Goal: Task Accomplishment & Management: Use online tool/utility

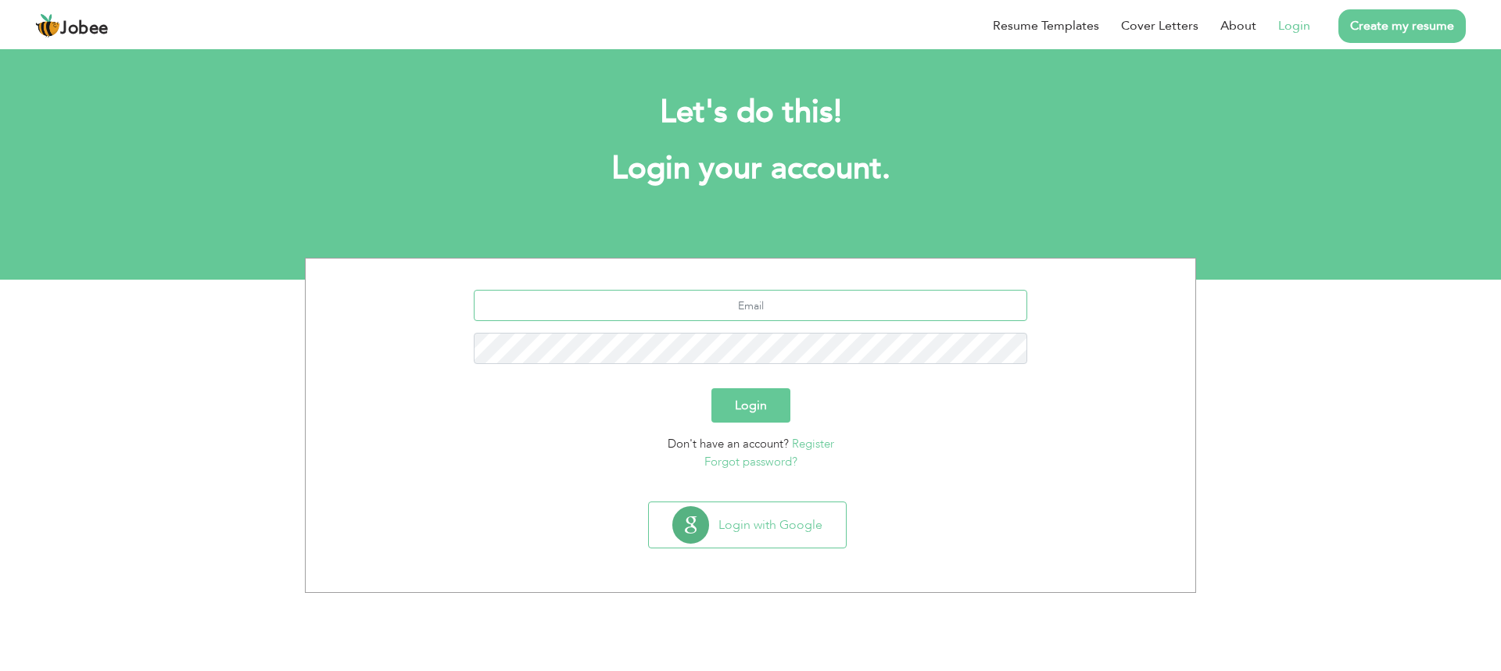
click at [933, 295] on input "text" at bounding box center [751, 305] width 554 height 31
type input "maher.mudassir786@gmail.com"
click at [874, 318] on input "maher.mudassir786@gmail.com" at bounding box center [751, 305] width 554 height 31
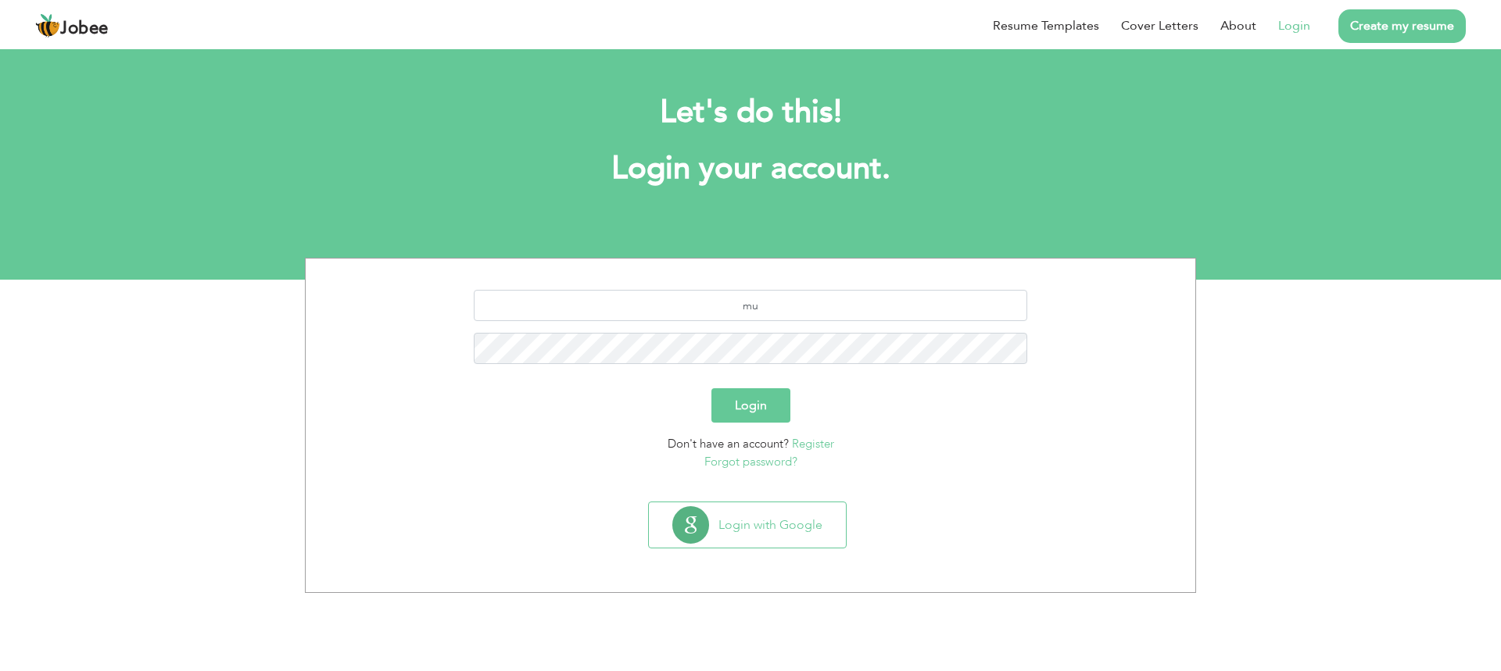
type input "[EMAIL_ADDRESS][DOMAIN_NAME]"
click at [711, 389] on button "Login" at bounding box center [750, 406] width 79 height 34
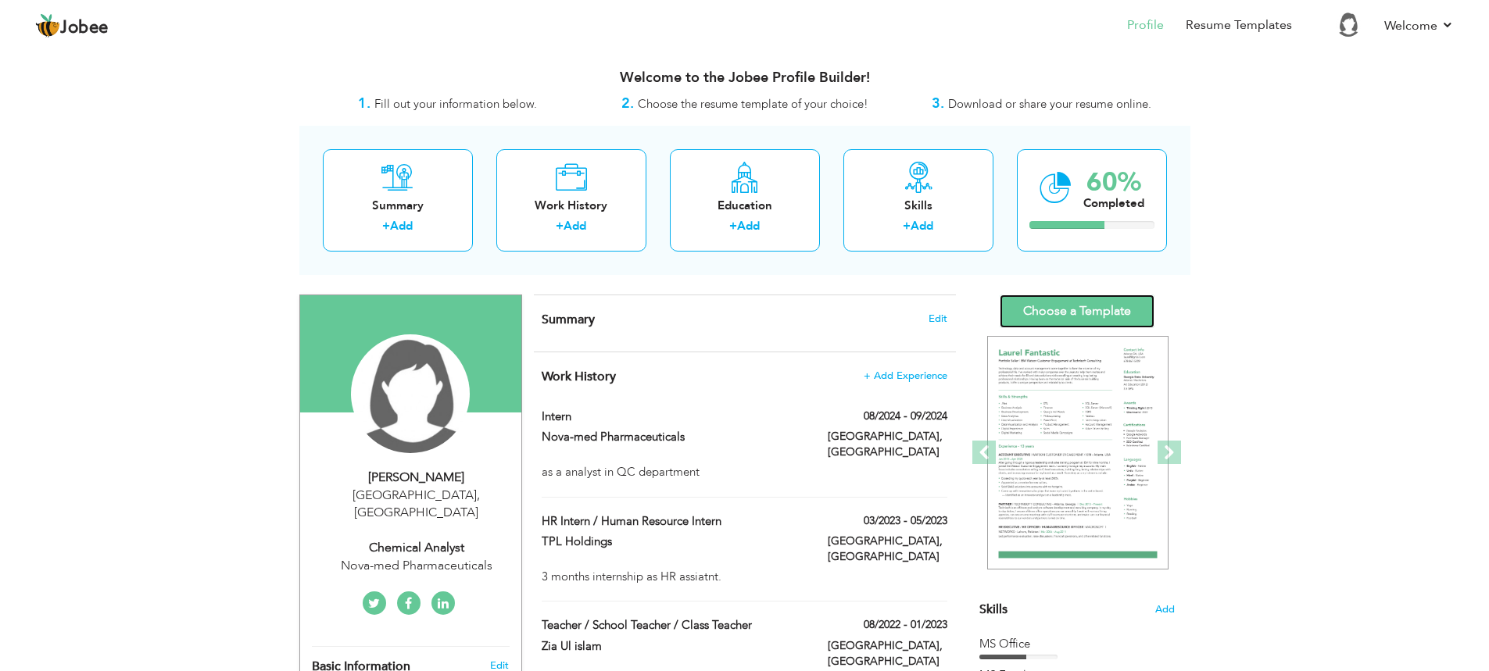
click at [1080, 303] on link "Choose a Template" at bounding box center [1077, 312] width 155 height 34
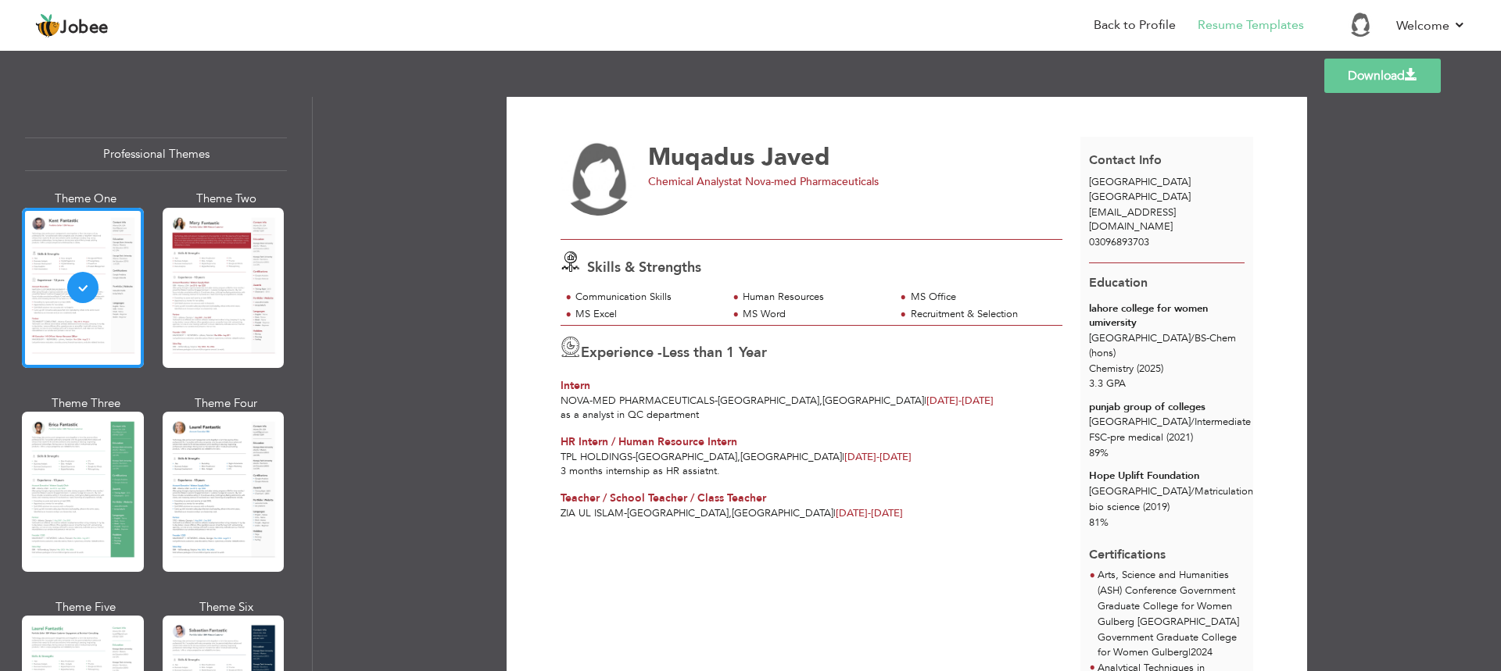
scroll to position [10, 0]
click at [1390, 81] on link "Download" at bounding box center [1382, 76] width 116 height 34
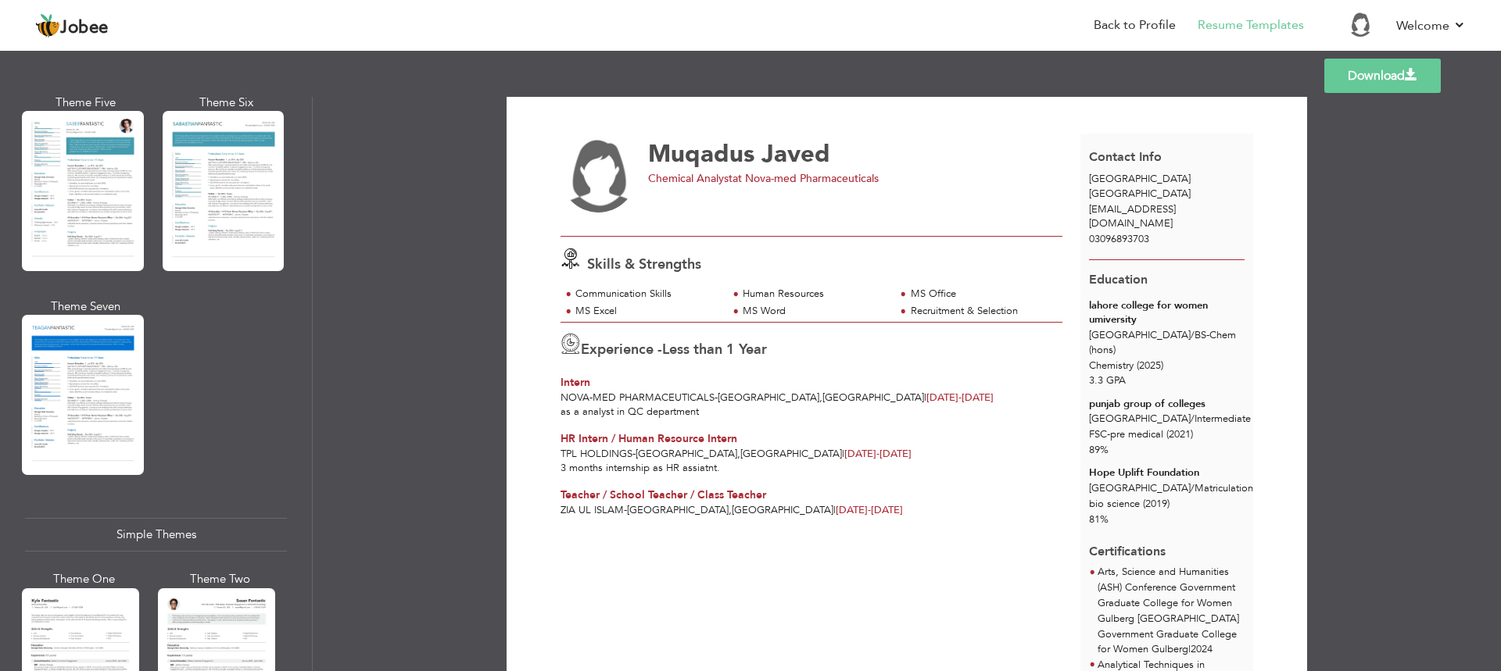
scroll to position [2612, 0]
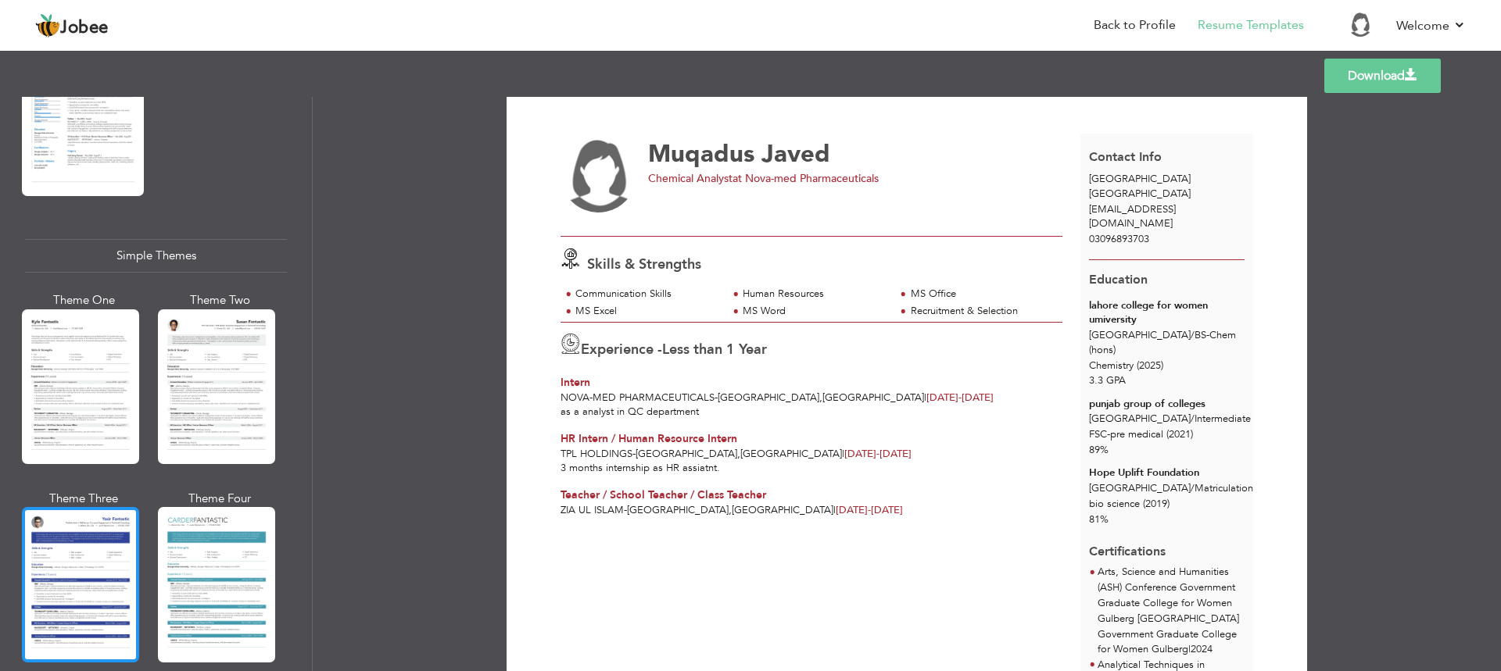
click at [87, 543] on div at bounding box center [80, 584] width 117 height 155
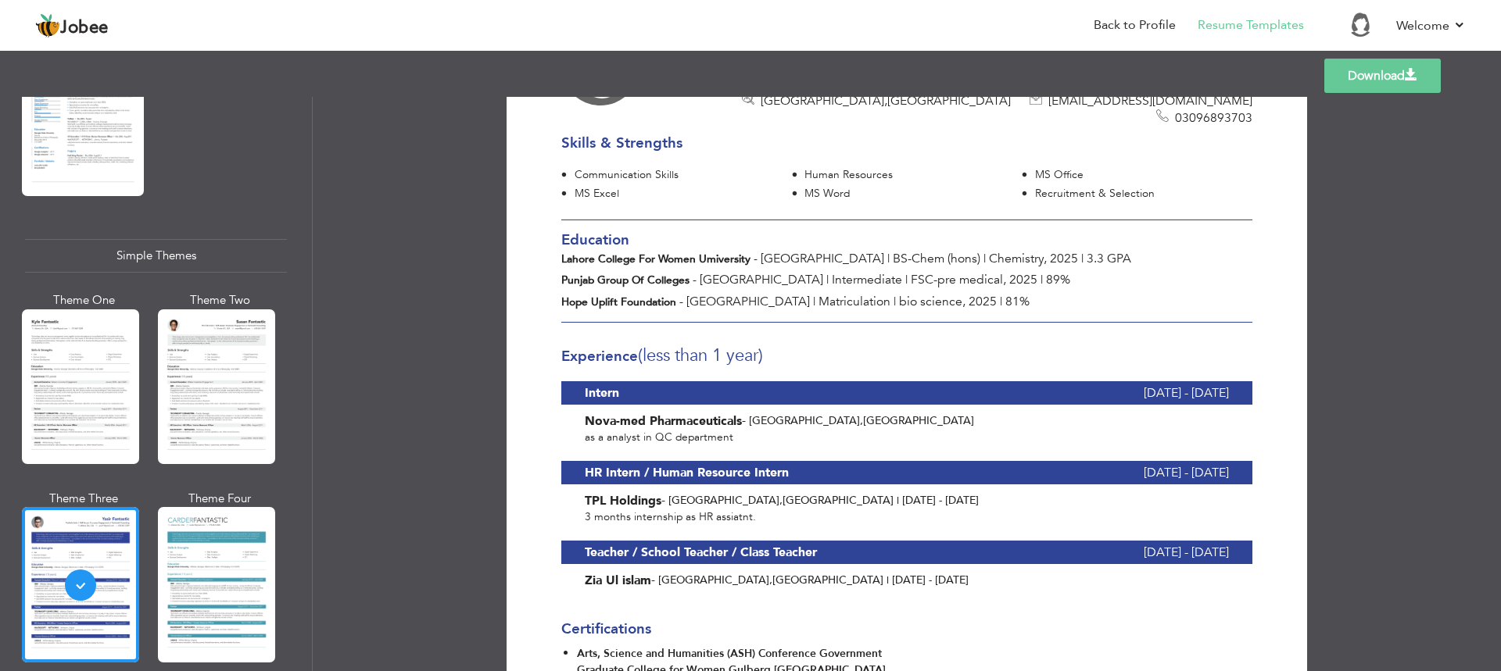
scroll to position [0, 0]
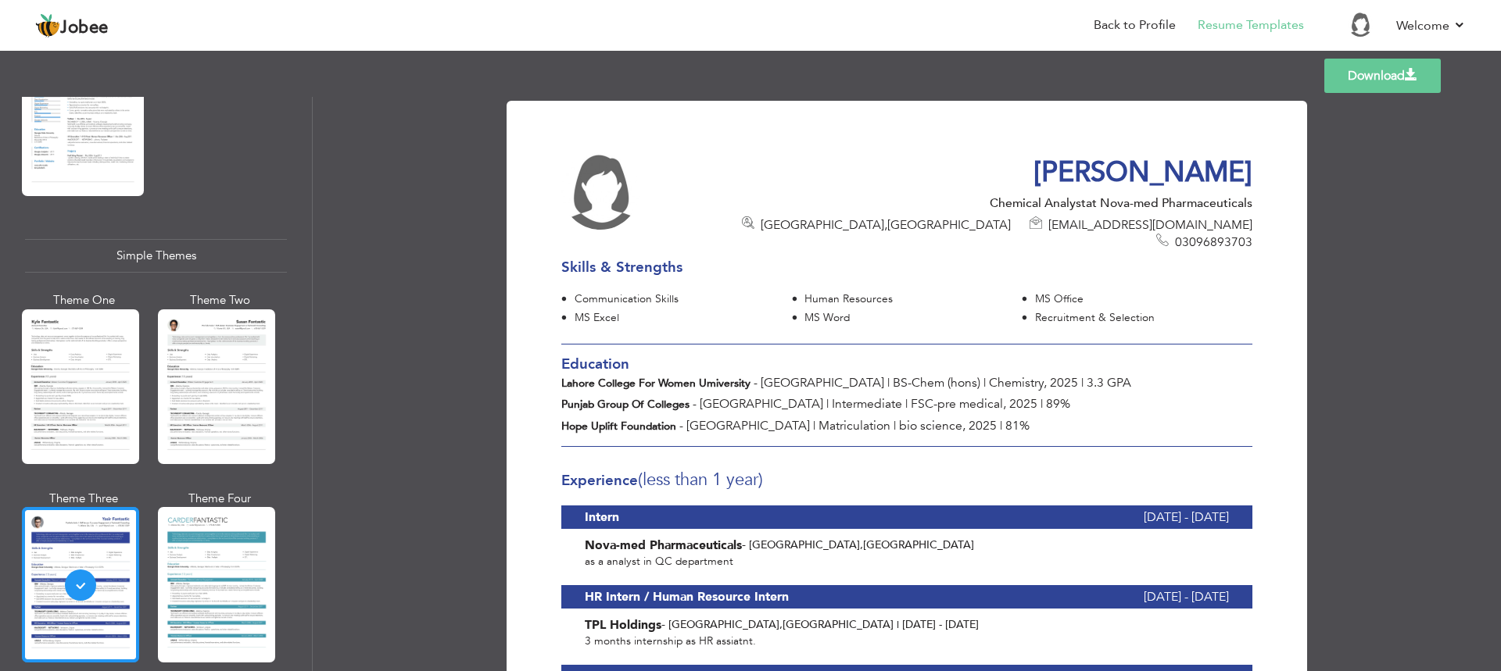
click at [56, 553] on div at bounding box center [80, 584] width 117 height 155
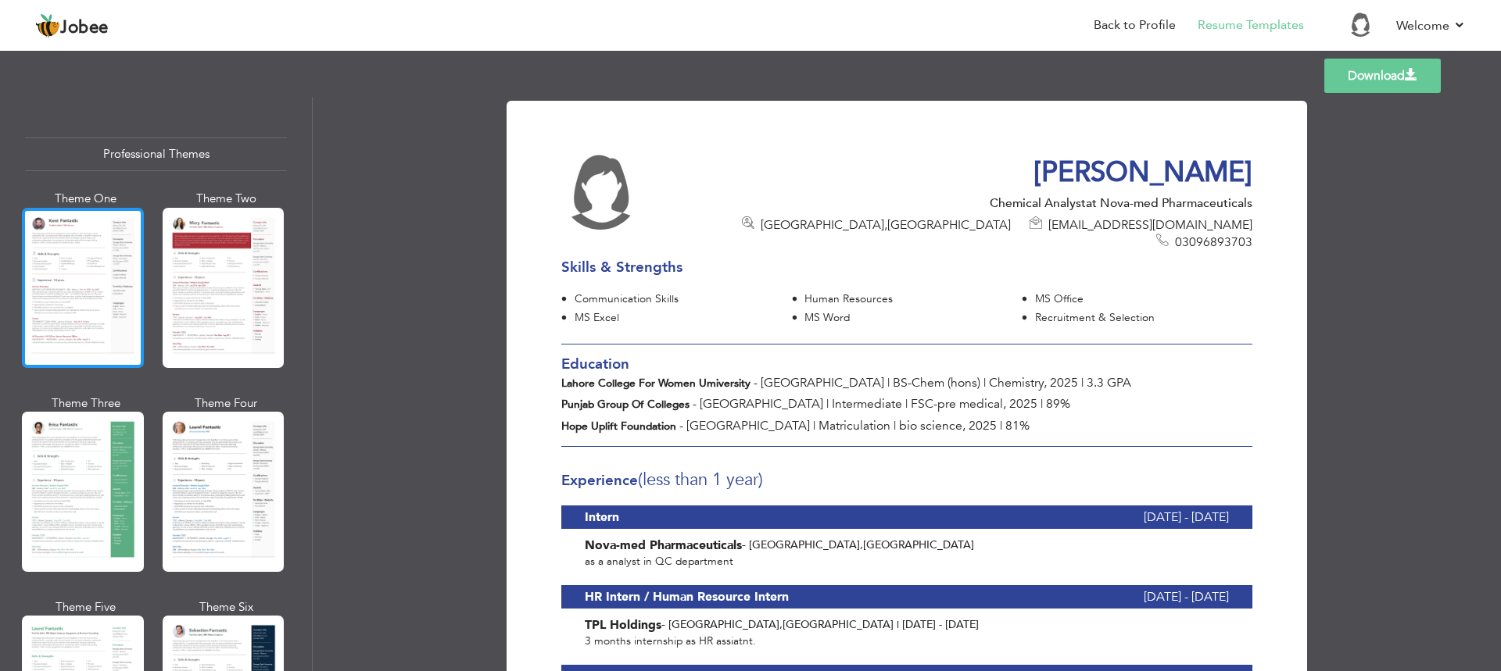
click at [85, 298] on div at bounding box center [83, 288] width 122 height 160
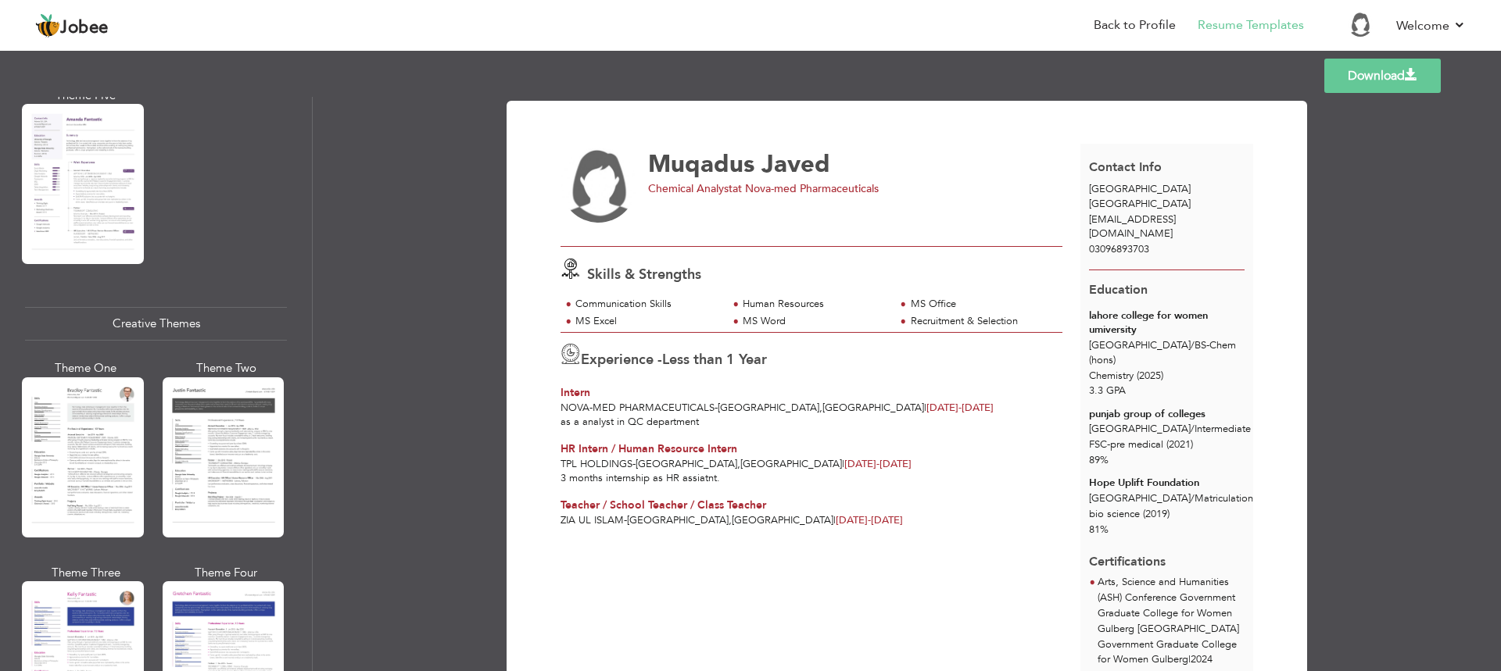
scroll to position [2612, 0]
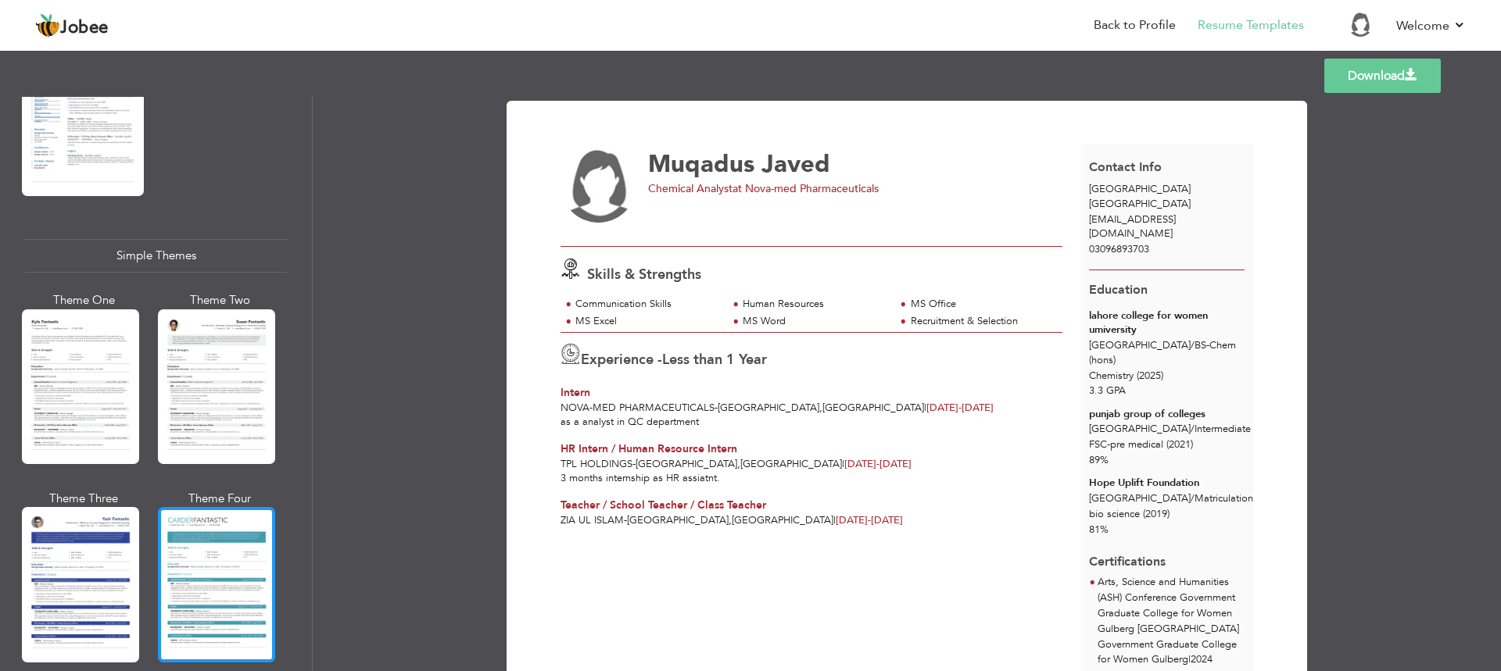
click at [214, 524] on div at bounding box center [216, 584] width 117 height 155
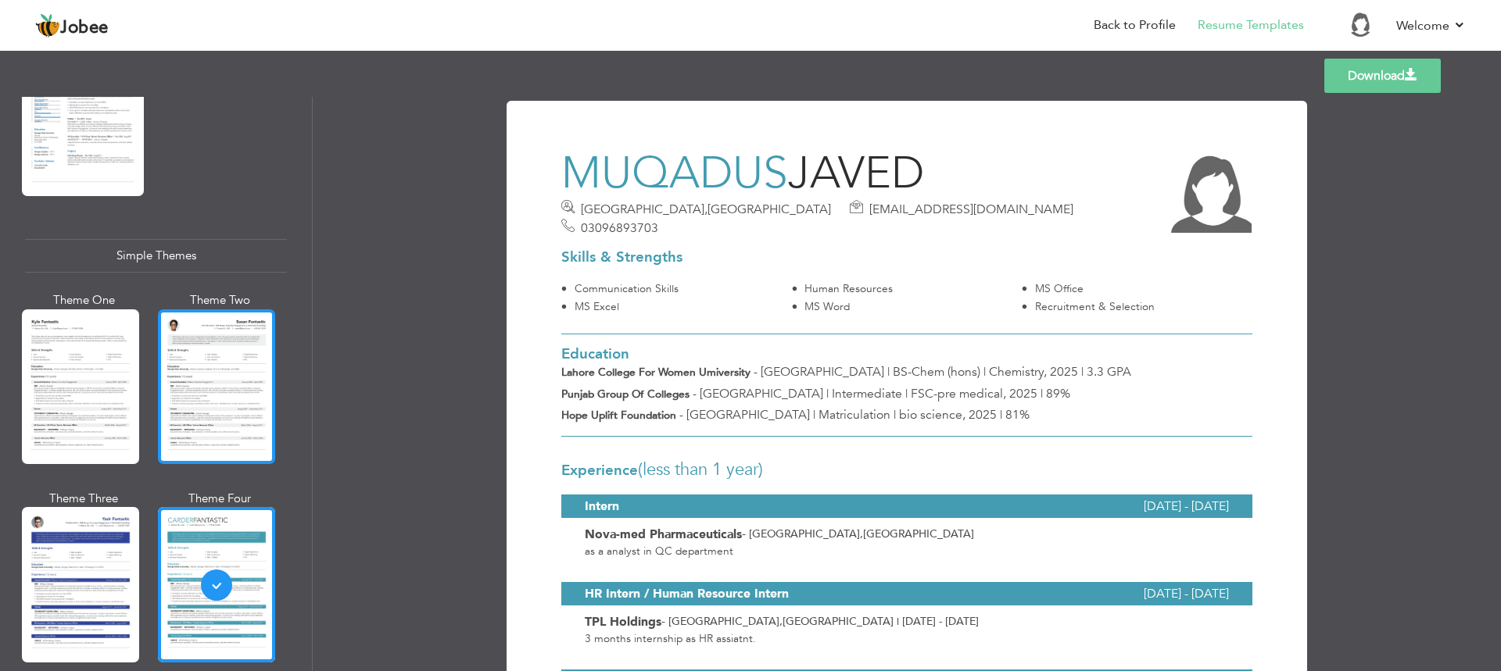
click at [209, 352] on div at bounding box center [216, 387] width 117 height 155
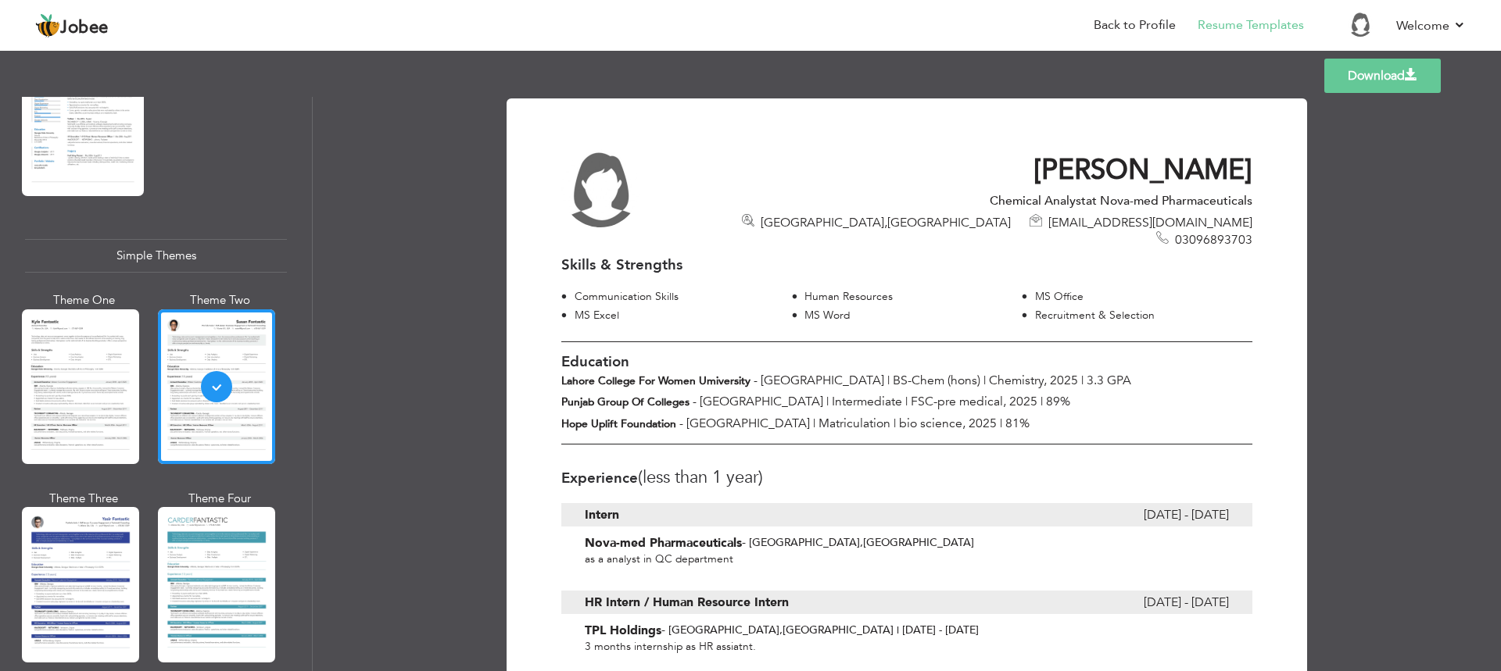
scroll to position [0, 0]
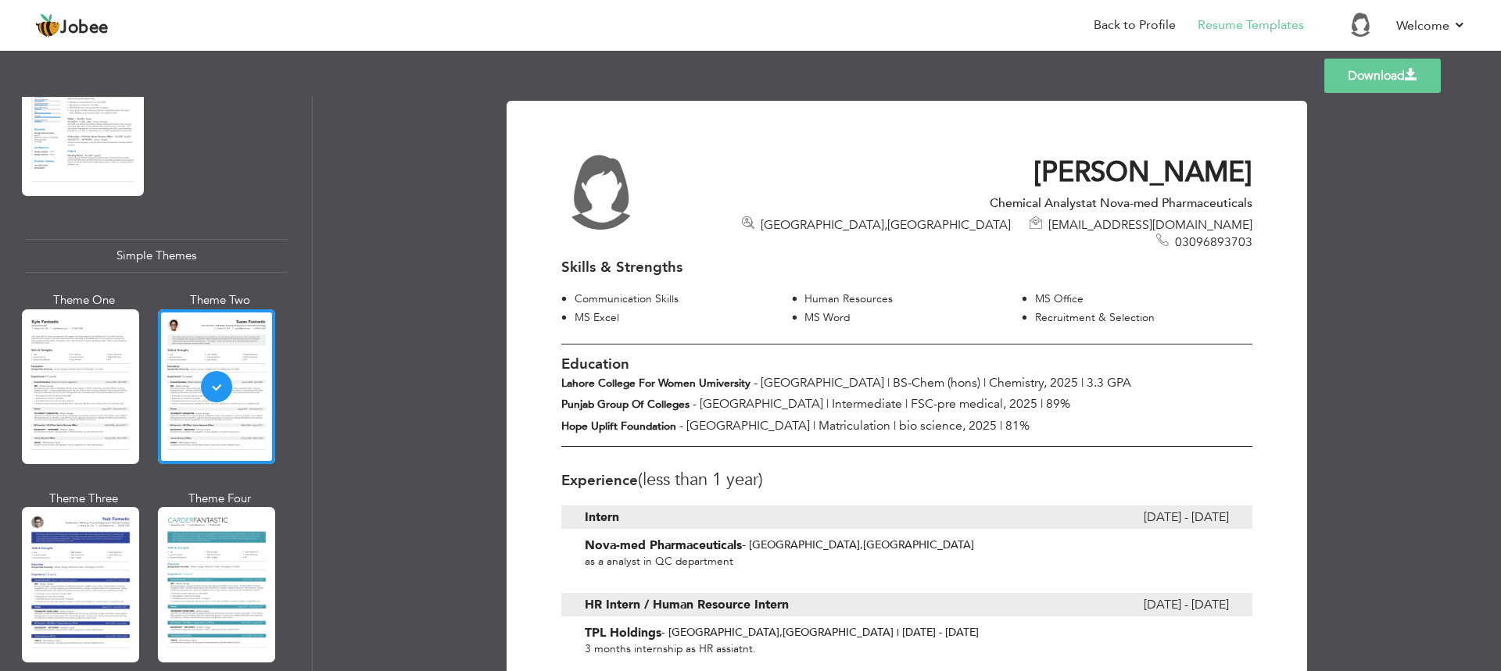
click at [1400, 80] on link "Download" at bounding box center [1382, 76] width 116 height 34
click at [109, 345] on div at bounding box center [80, 387] width 117 height 155
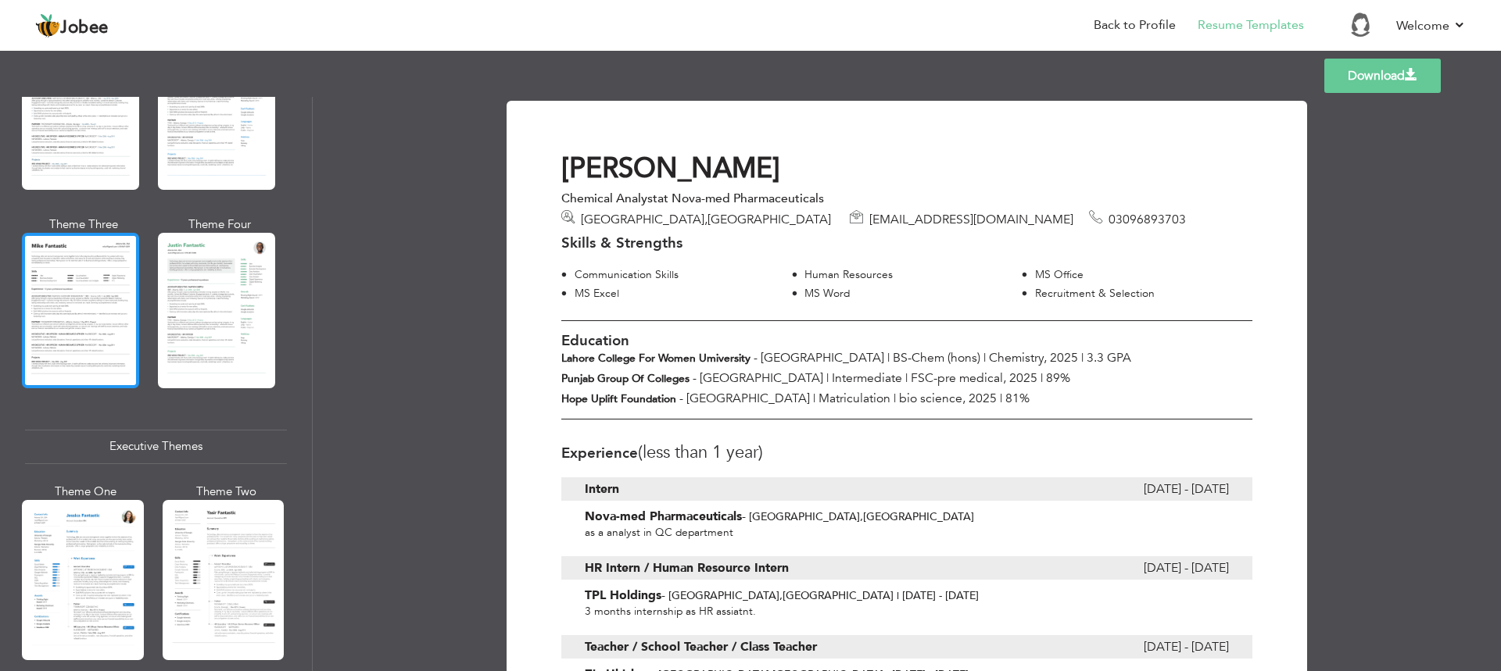
scroll to position [854, 0]
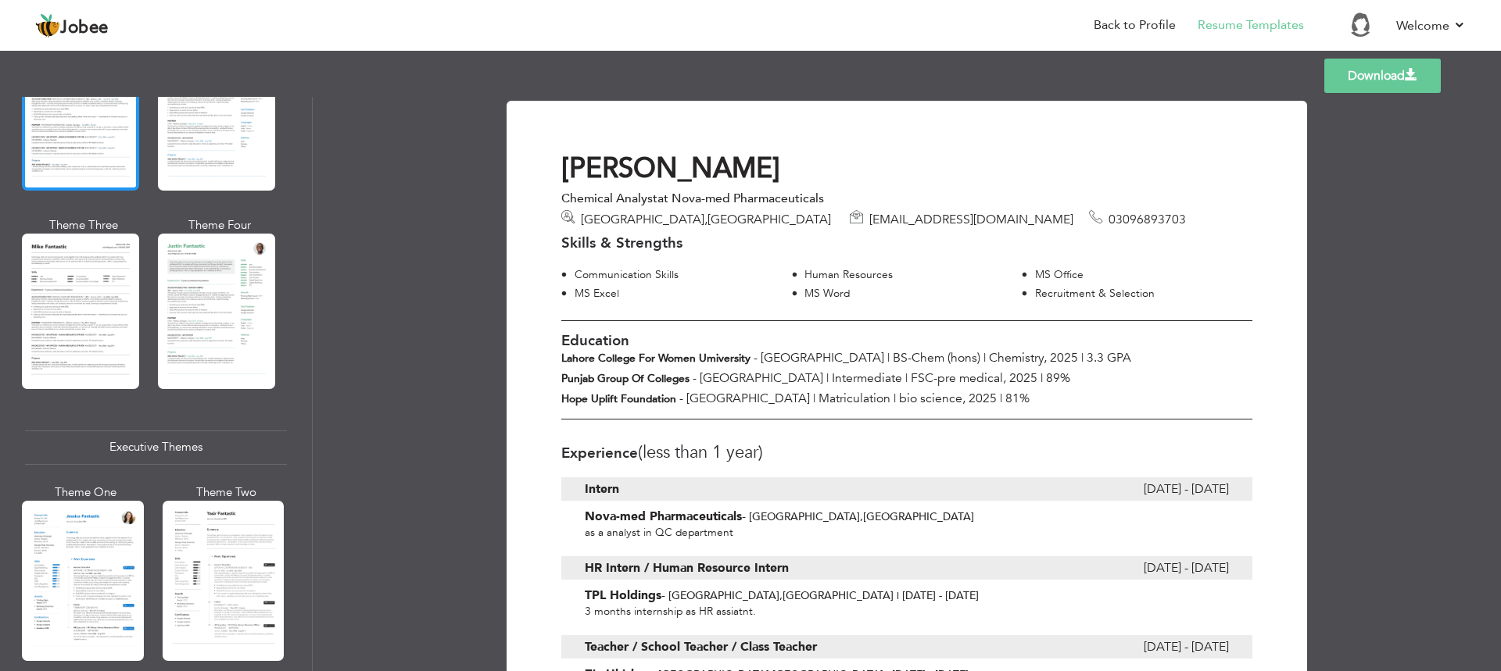
click at [96, 149] on div at bounding box center [80, 113] width 117 height 155
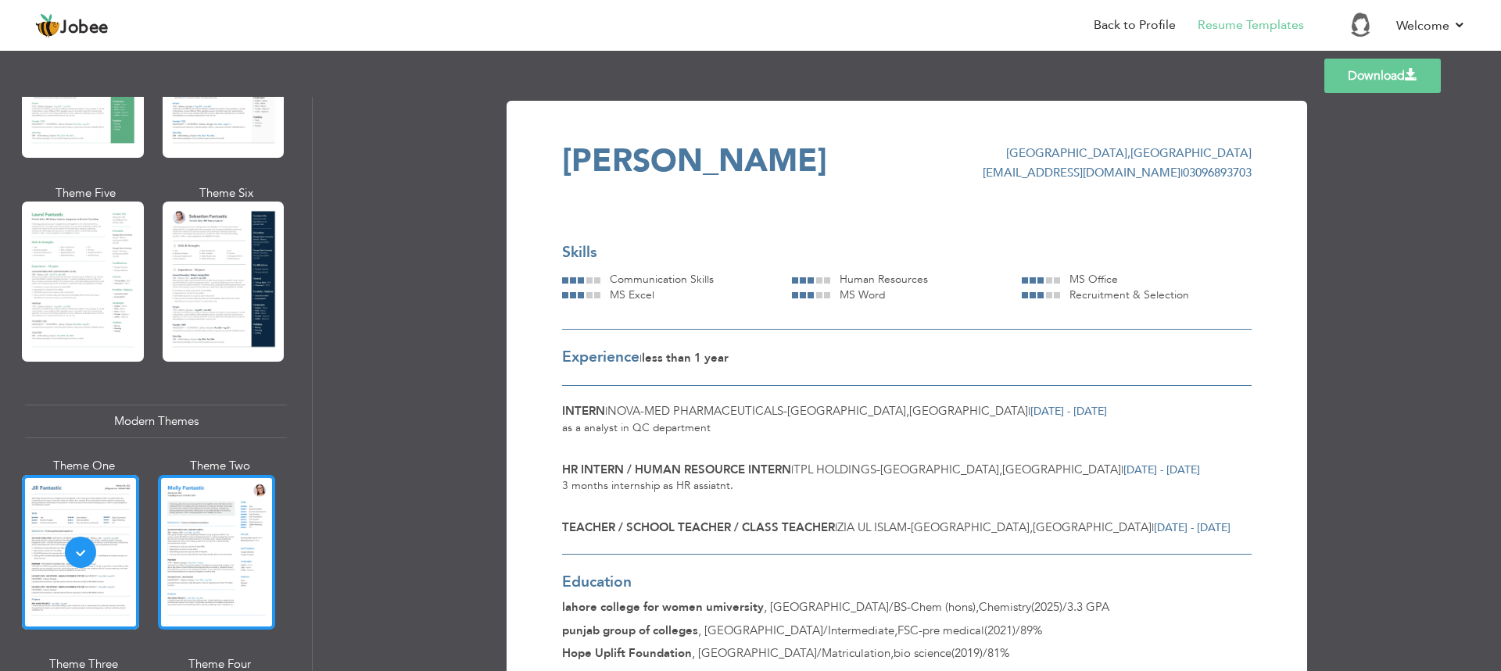
scroll to position [403, 0]
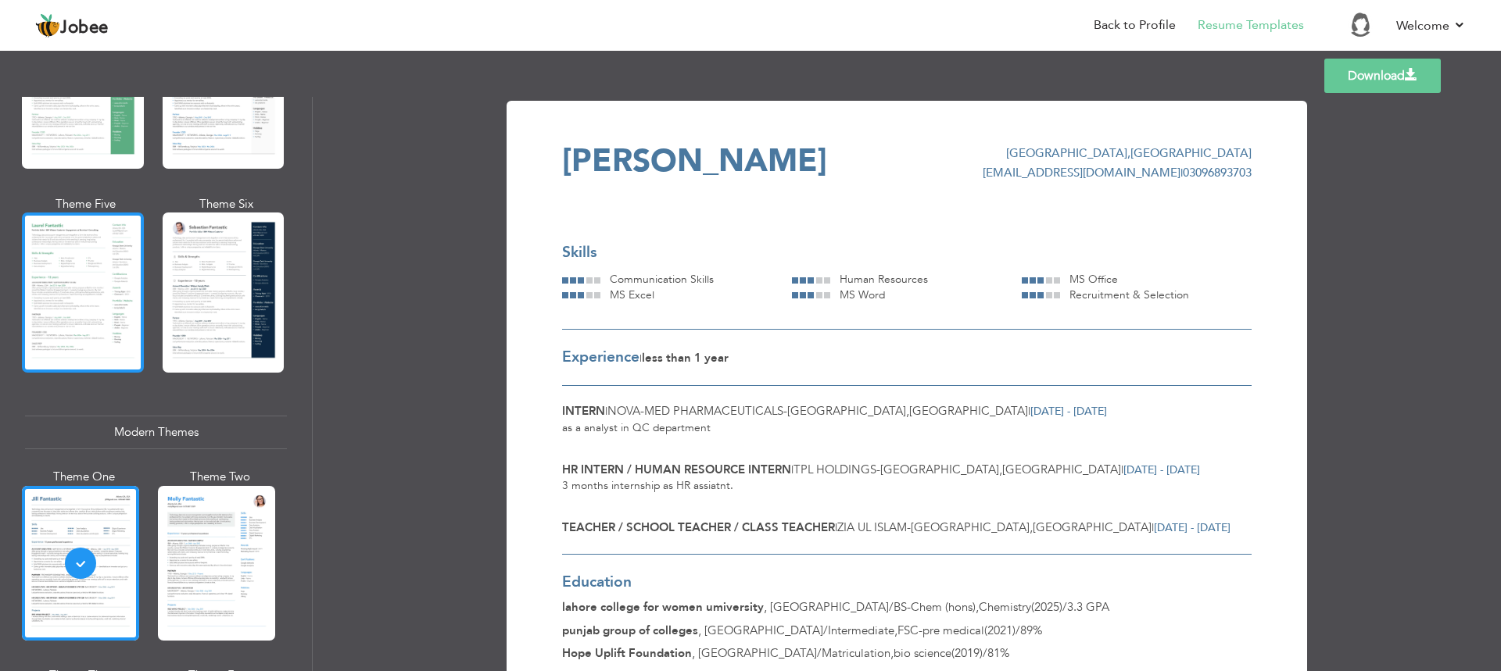
click at [59, 244] on div at bounding box center [83, 293] width 122 height 160
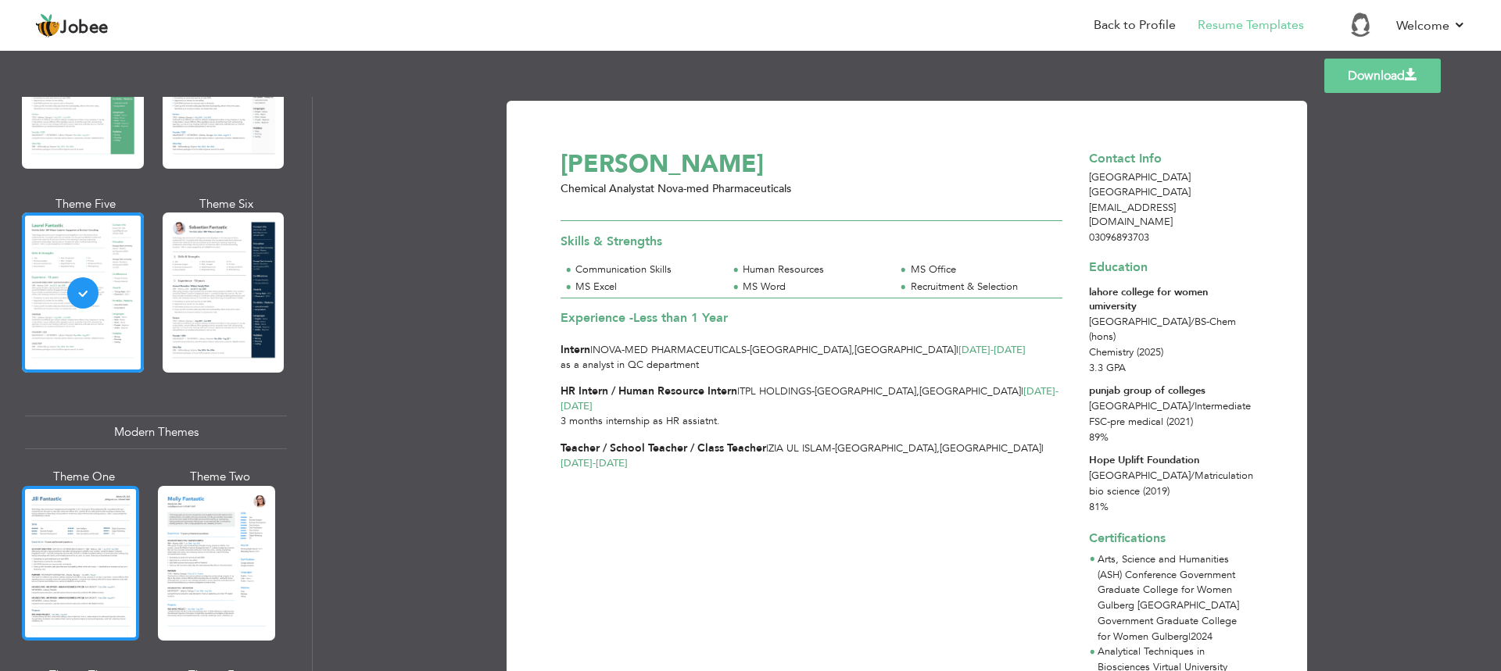
click at [108, 527] on div at bounding box center [80, 563] width 117 height 155
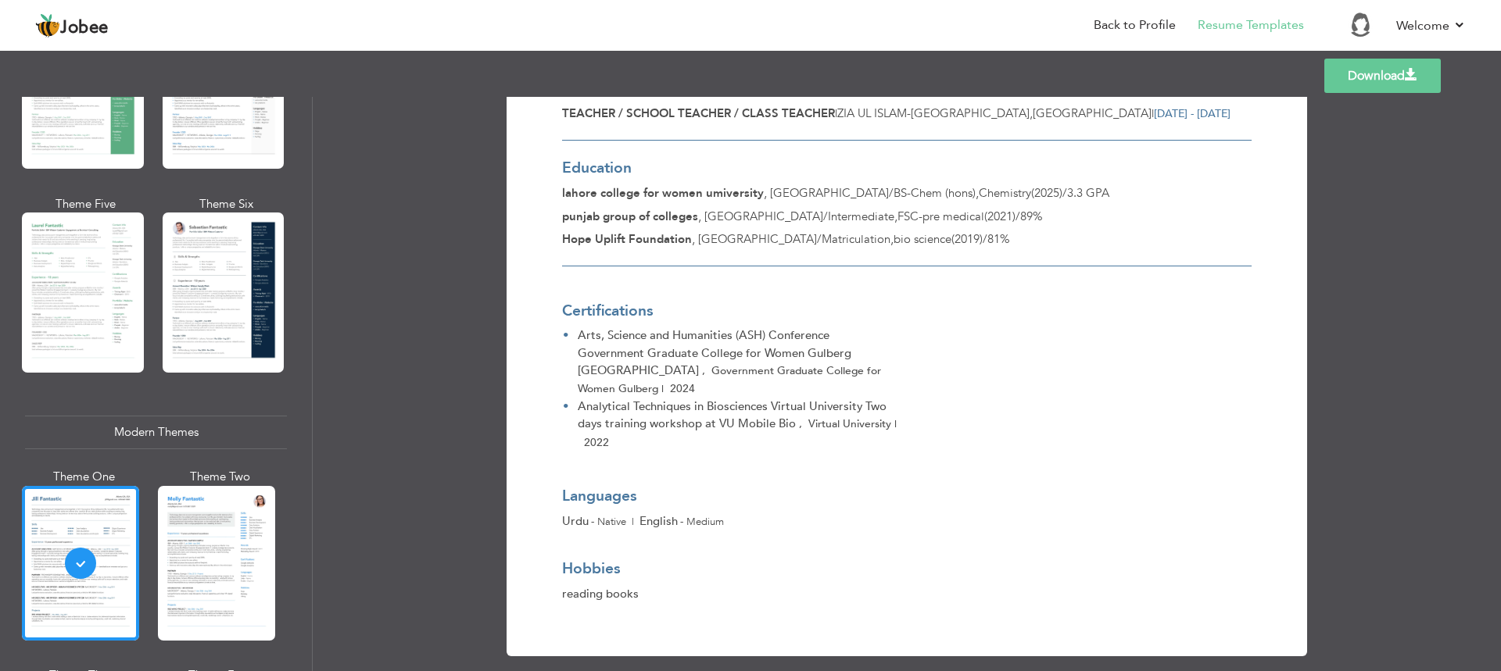
scroll to position [0, 0]
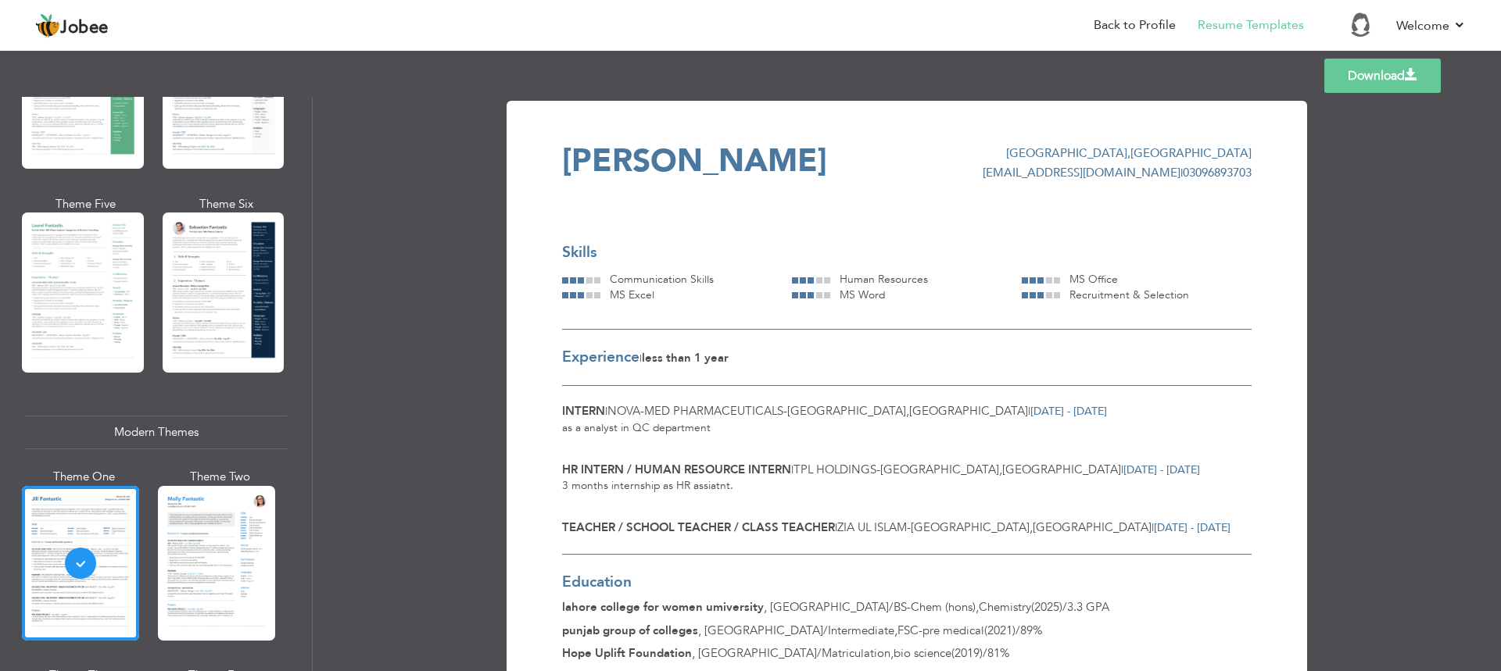
click at [1382, 77] on link "Download" at bounding box center [1382, 76] width 116 height 34
